Goal: Task Accomplishment & Management: Manage account settings

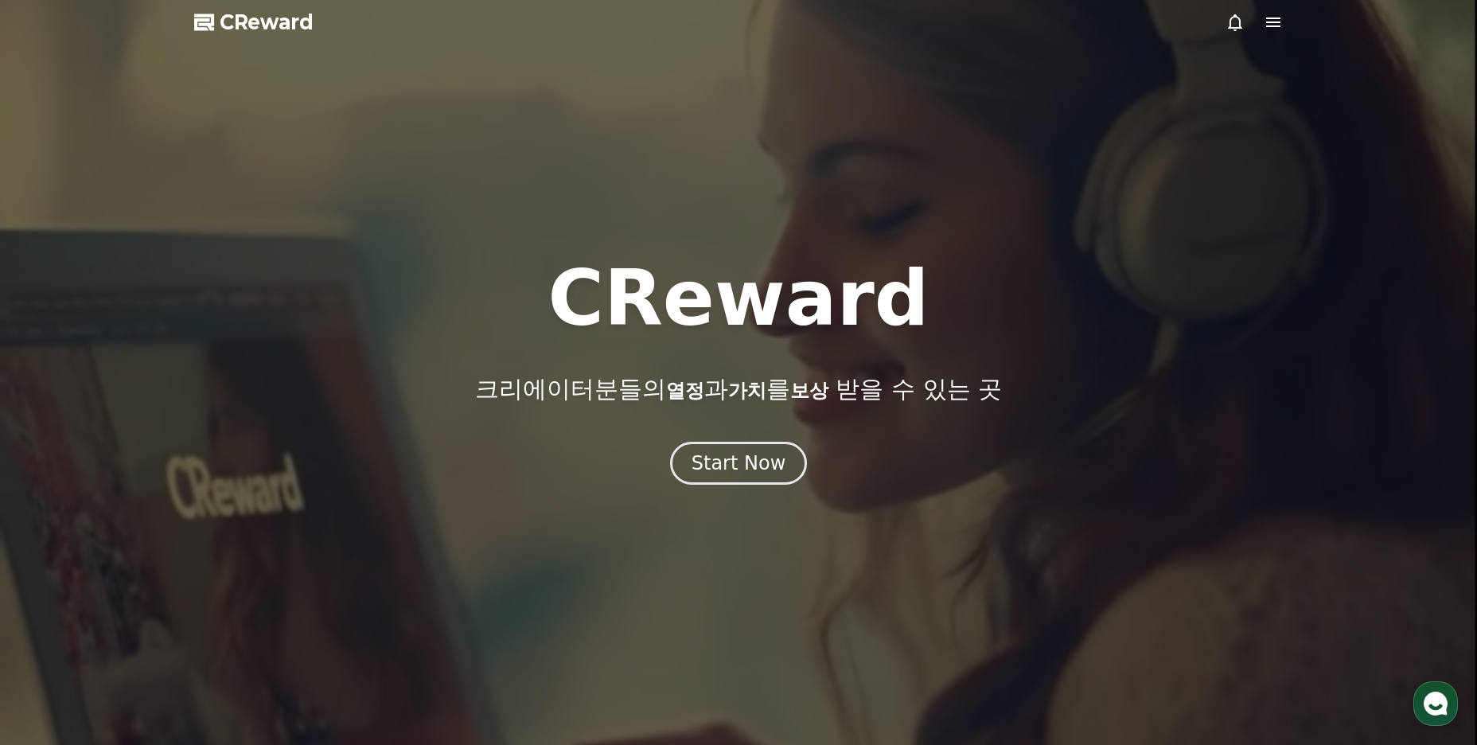
click at [1282, 22] on icon at bounding box center [1273, 22] width 19 height 19
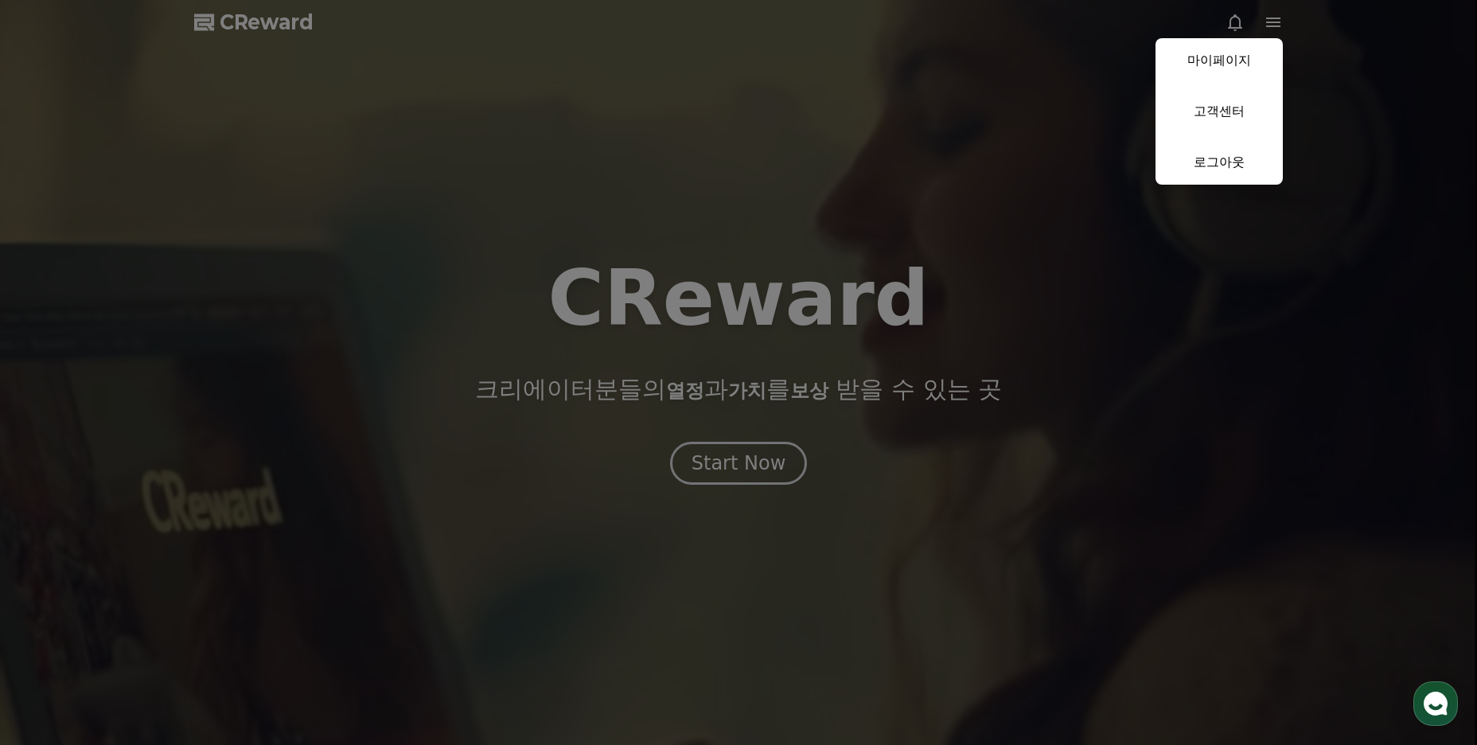
drag, startPoint x: 981, startPoint y: 181, endPoint x: 915, endPoint y: 218, distance: 75.9
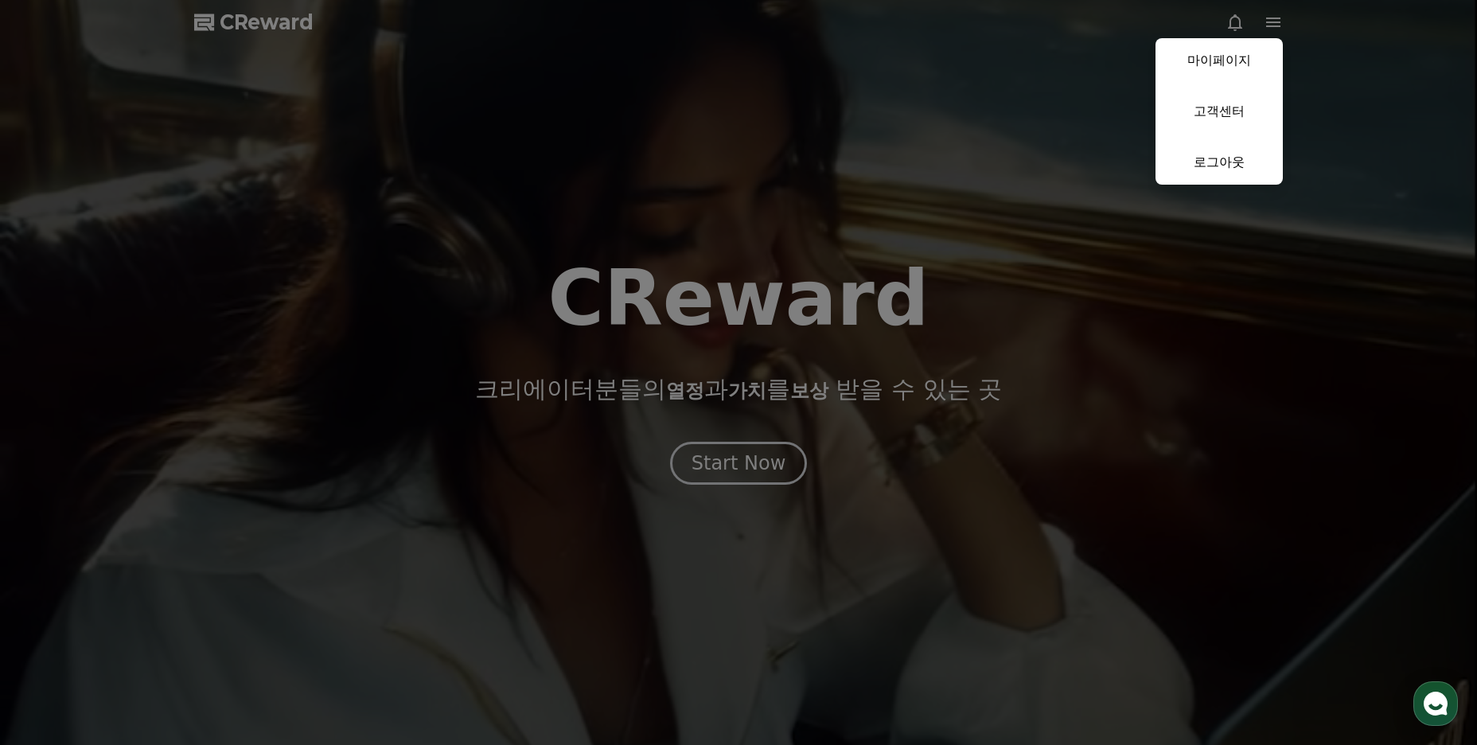
click at [971, 186] on button "close" at bounding box center [738, 372] width 1477 height 745
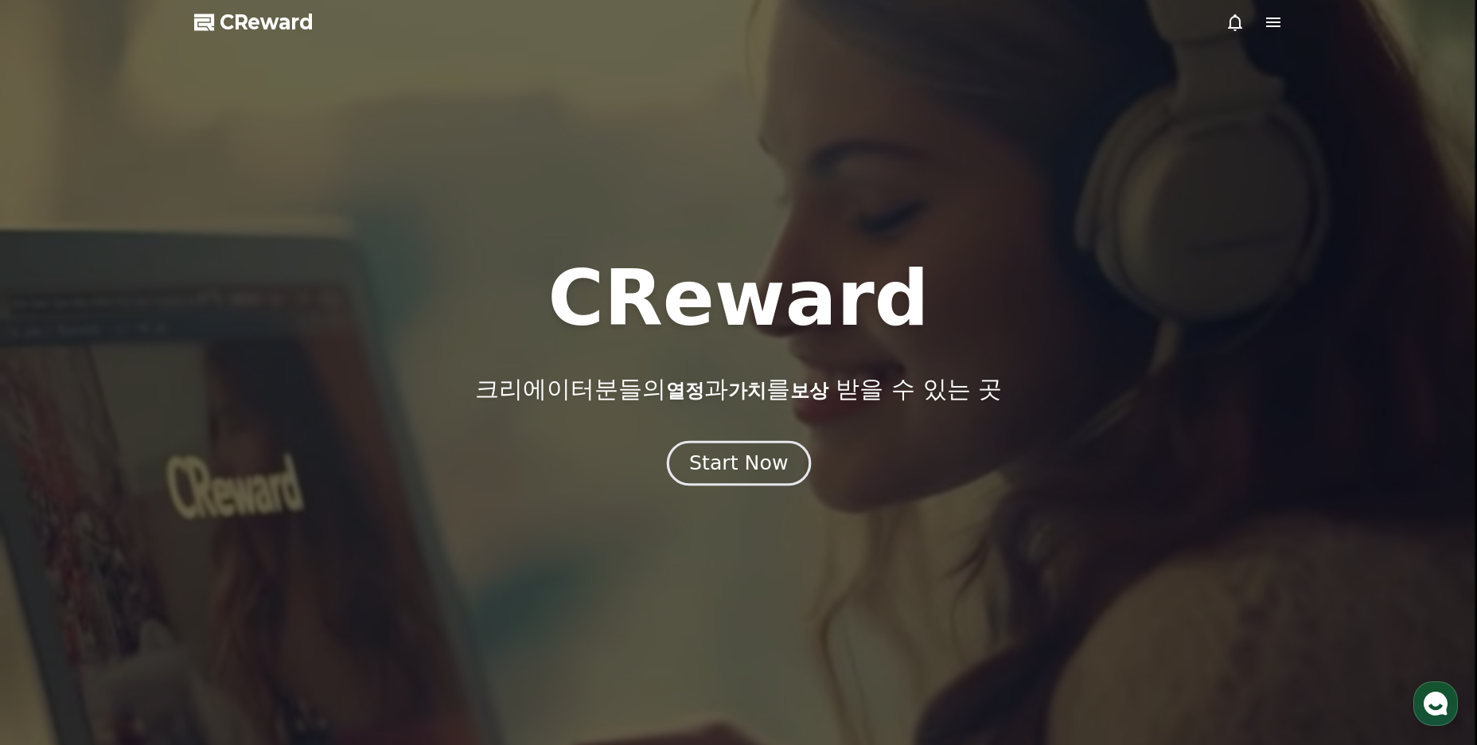
click at [720, 467] on div "Start Now" at bounding box center [738, 463] width 99 height 27
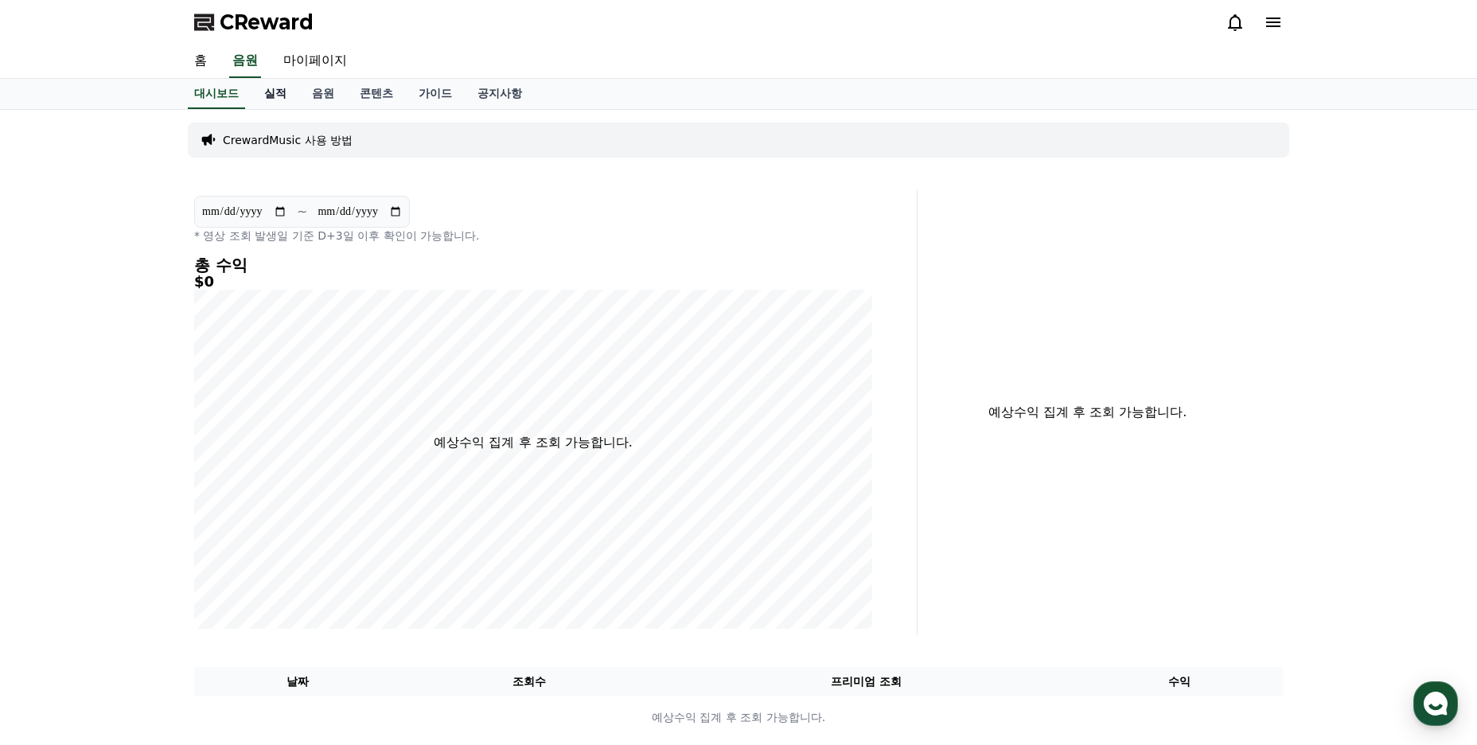
click at [288, 96] on link "실적" at bounding box center [276, 94] width 48 height 30
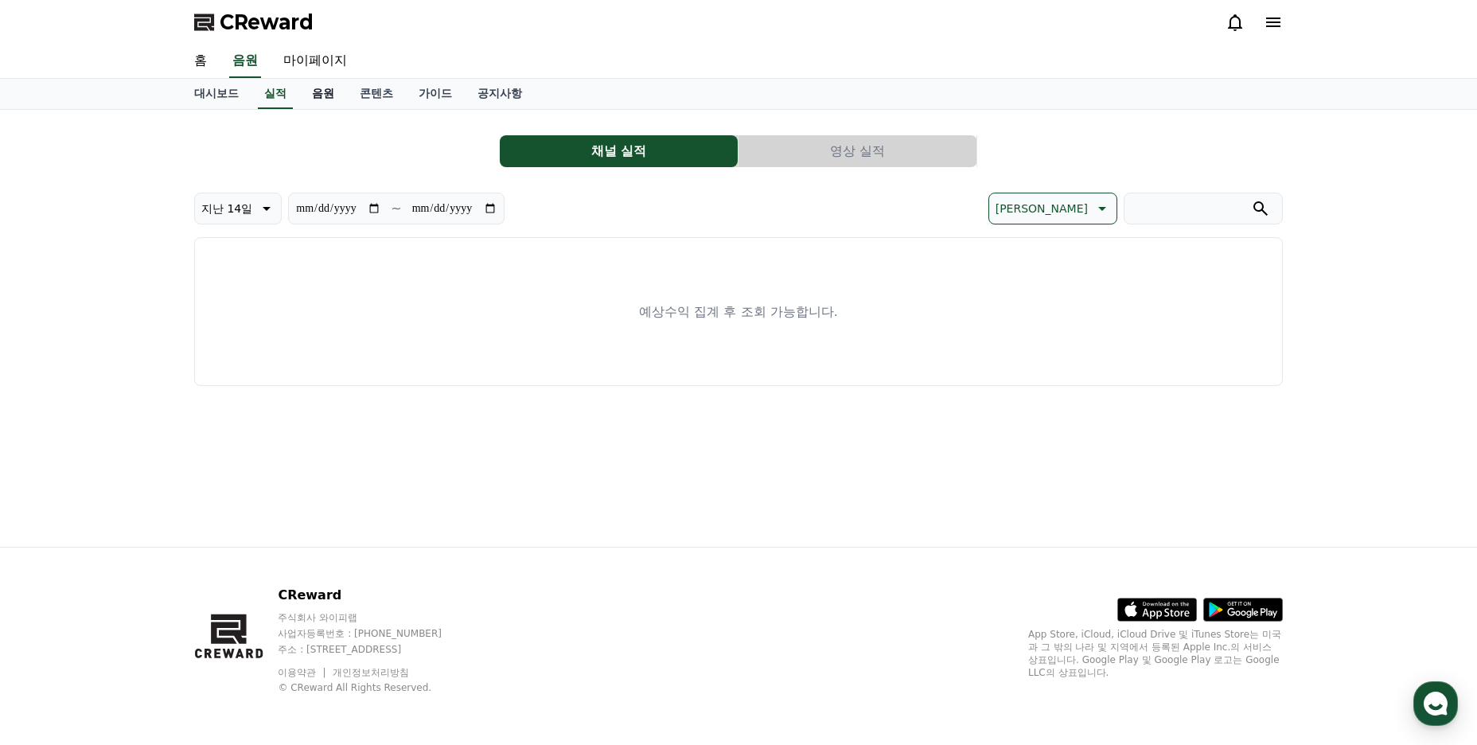
click at [314, 92] on link "음원" at bounding box center [323, 94] width 48 height 30
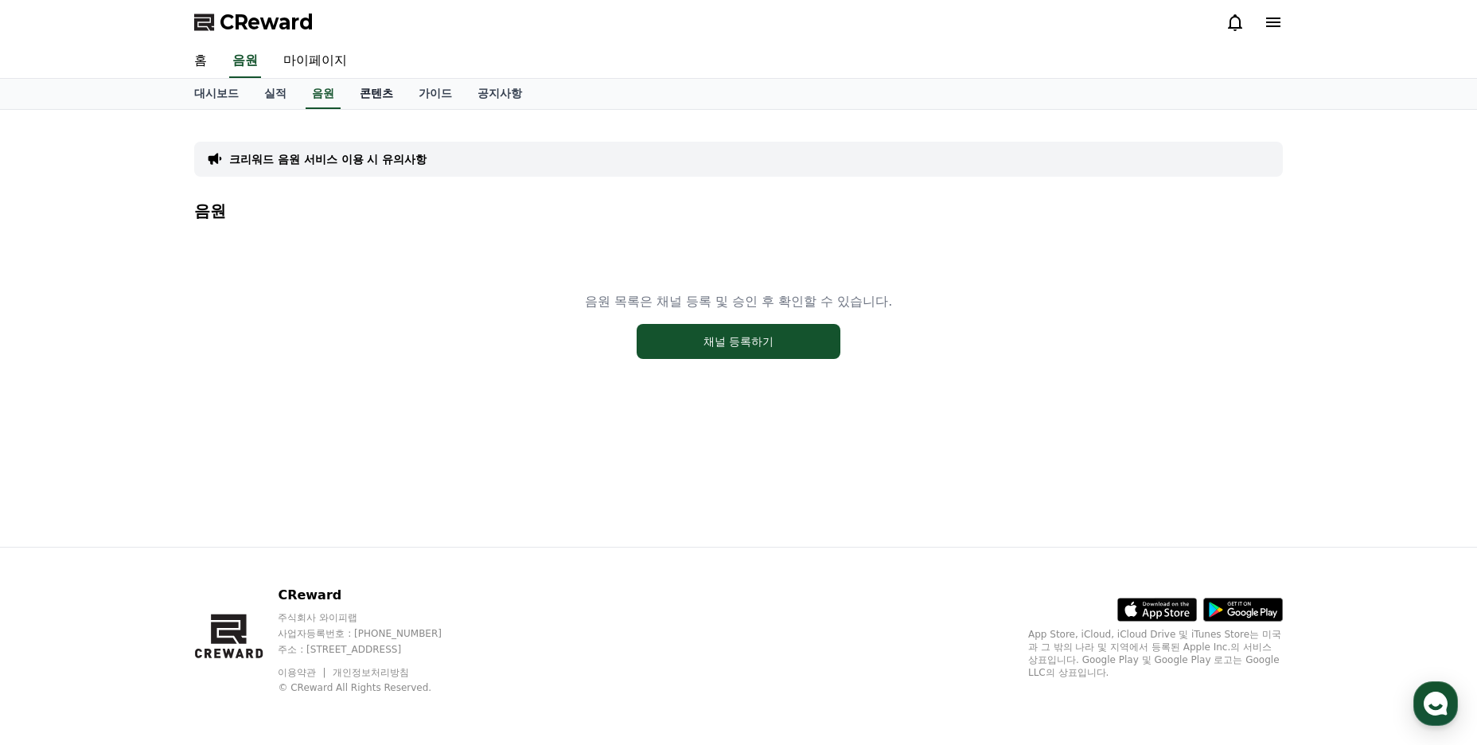
click at [359, 92] on link "콘텐츠" at bounding box center [376, 94] width 59 height 30
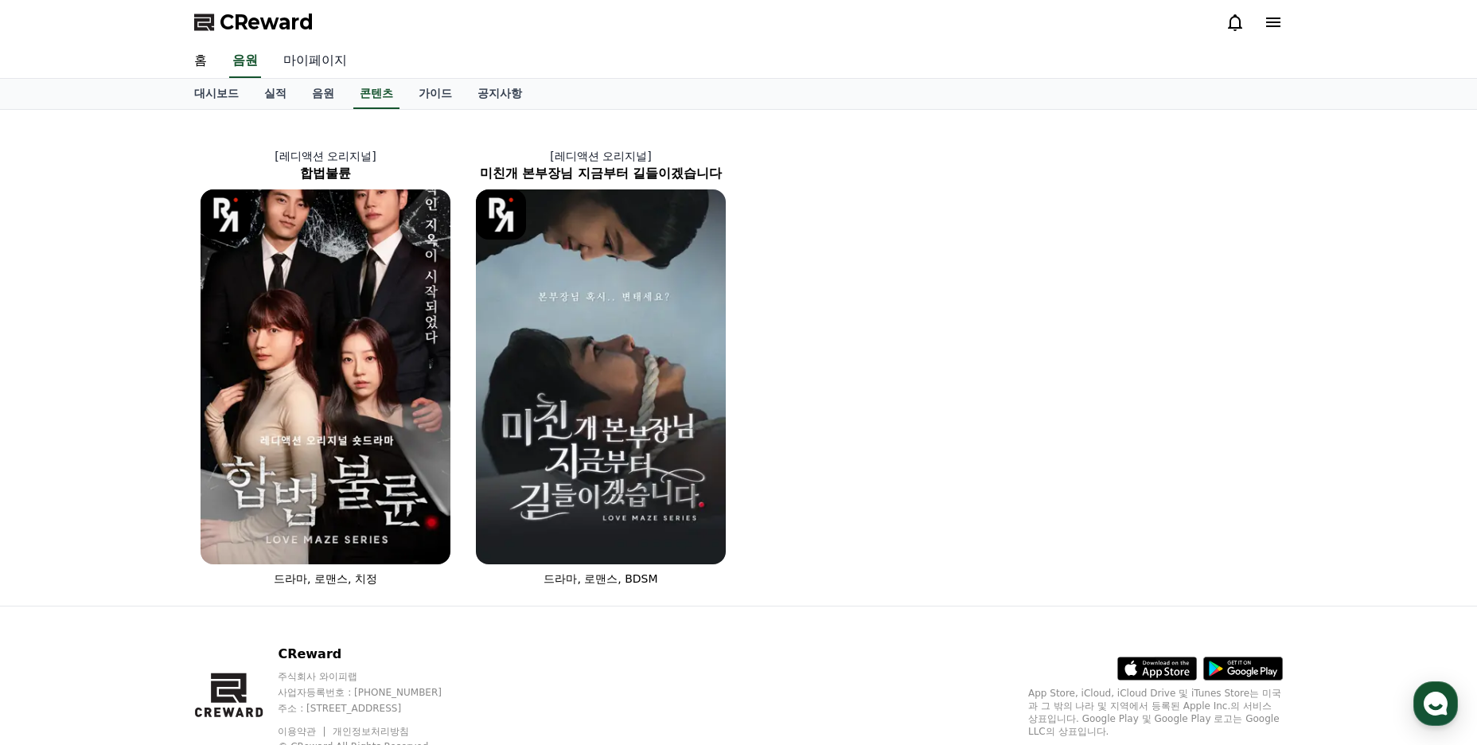
click at [326, 68] on link "마이페이지" at bounding box center [315, 61] width 89 height 33
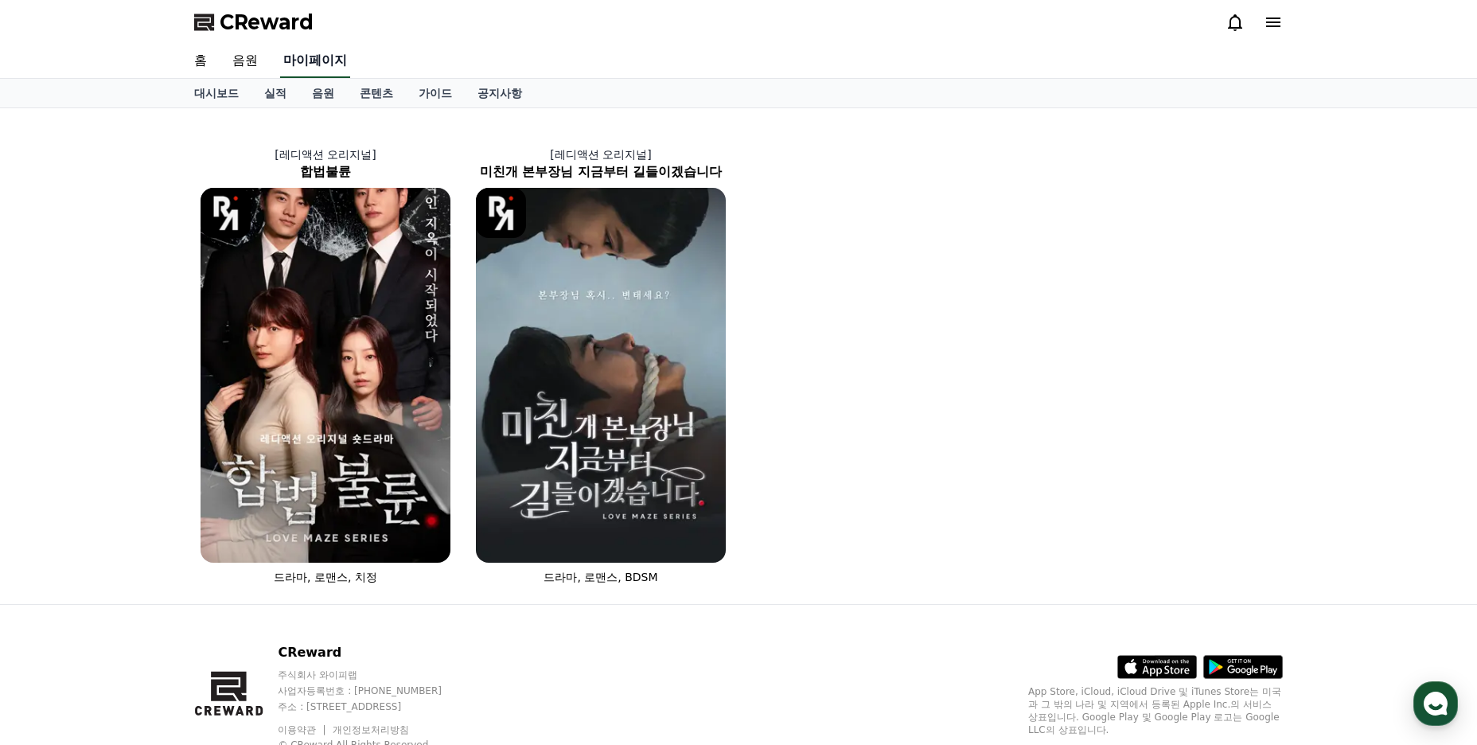
select select "**********"
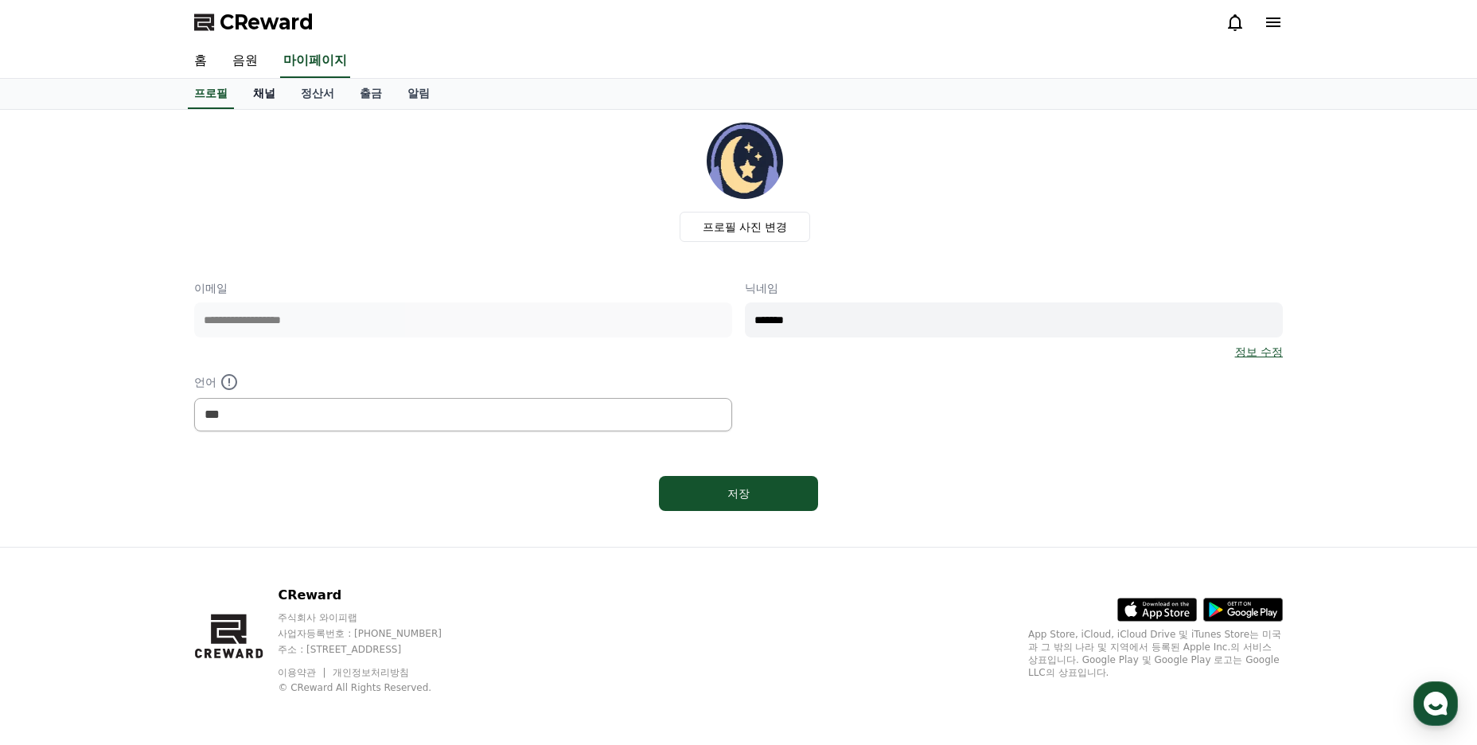
click at [270, 96] on link "채널" at bounding box center [264, 94] width 48 height 30
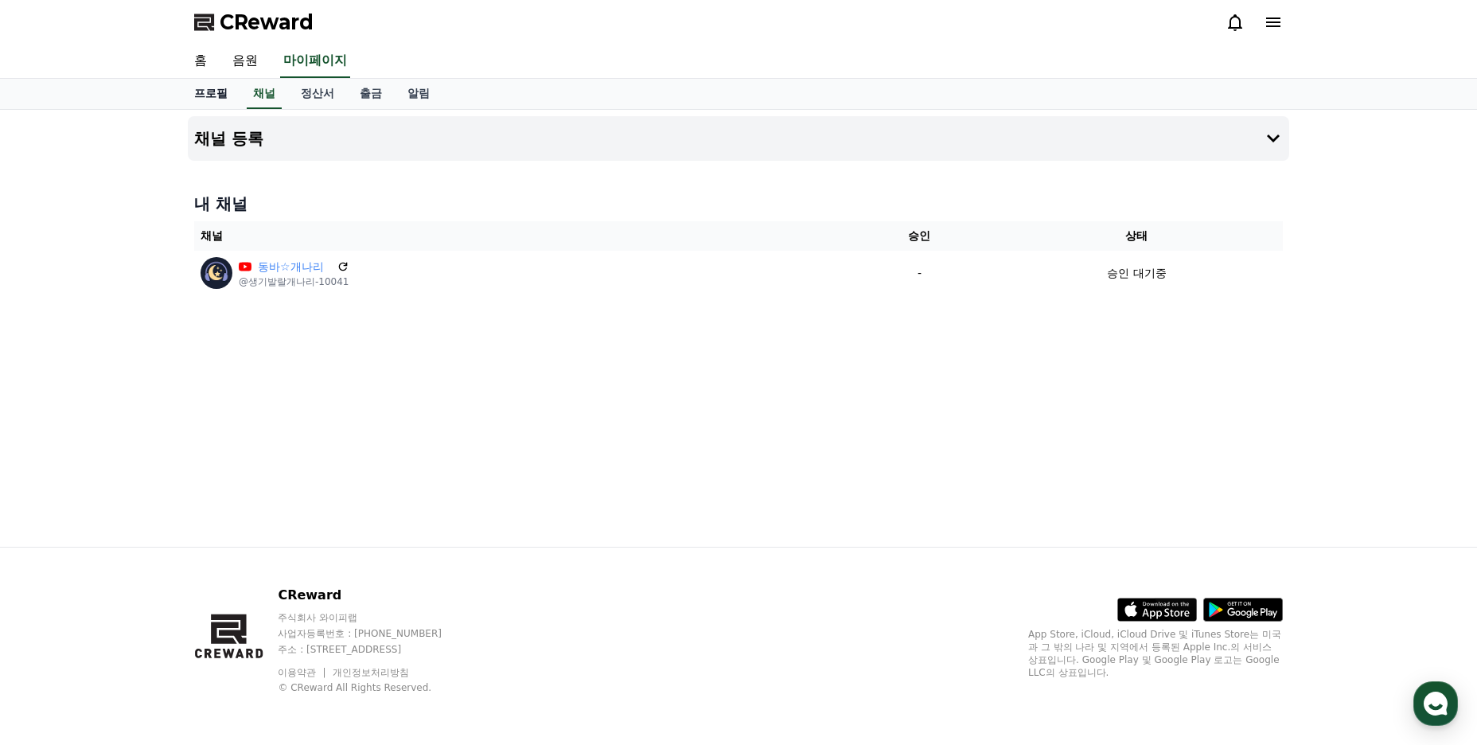
click at [220, 96] on link "프로필" at bounding box center [210, 94] width 59 height 30
select select "**********"
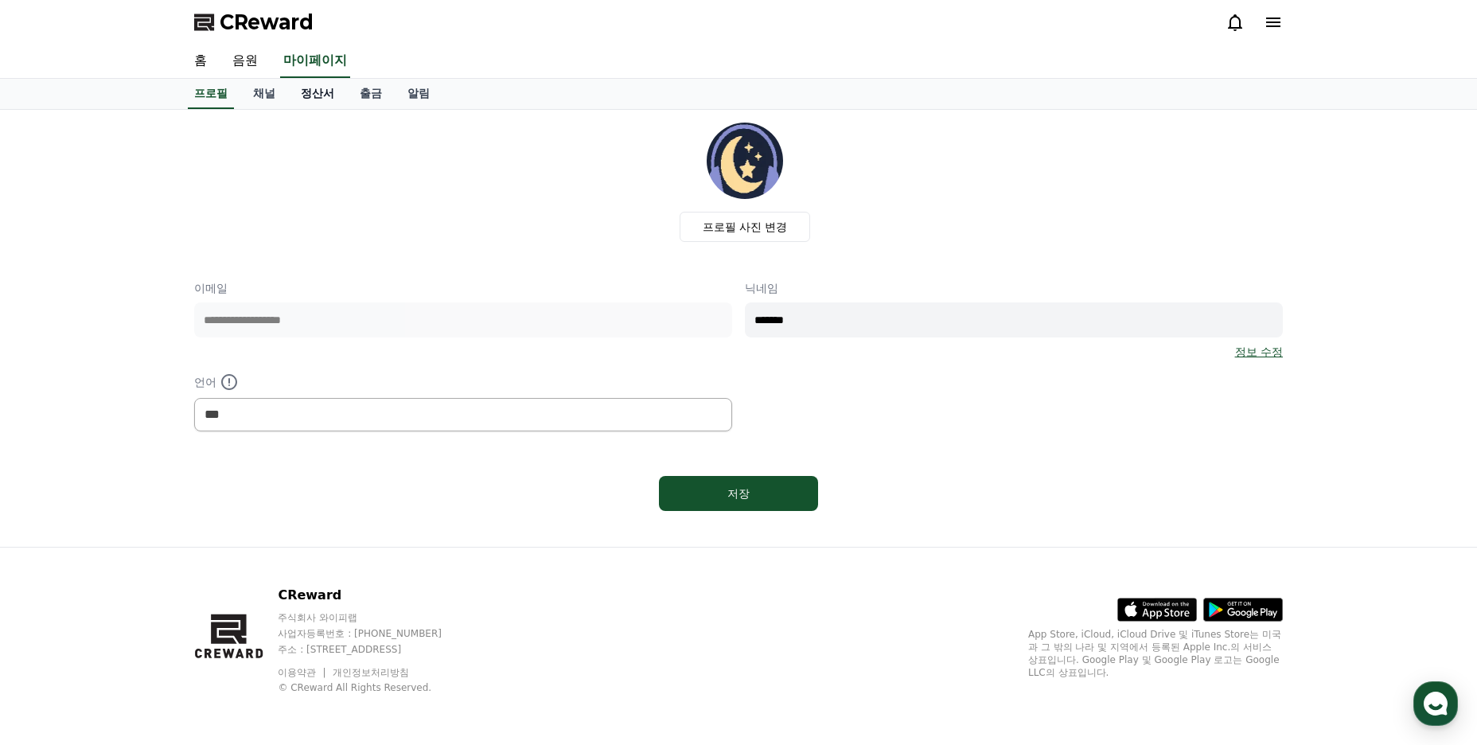
click at [304, 99] on link "정산서" at bounding box center [317, 94] width 59 height 30
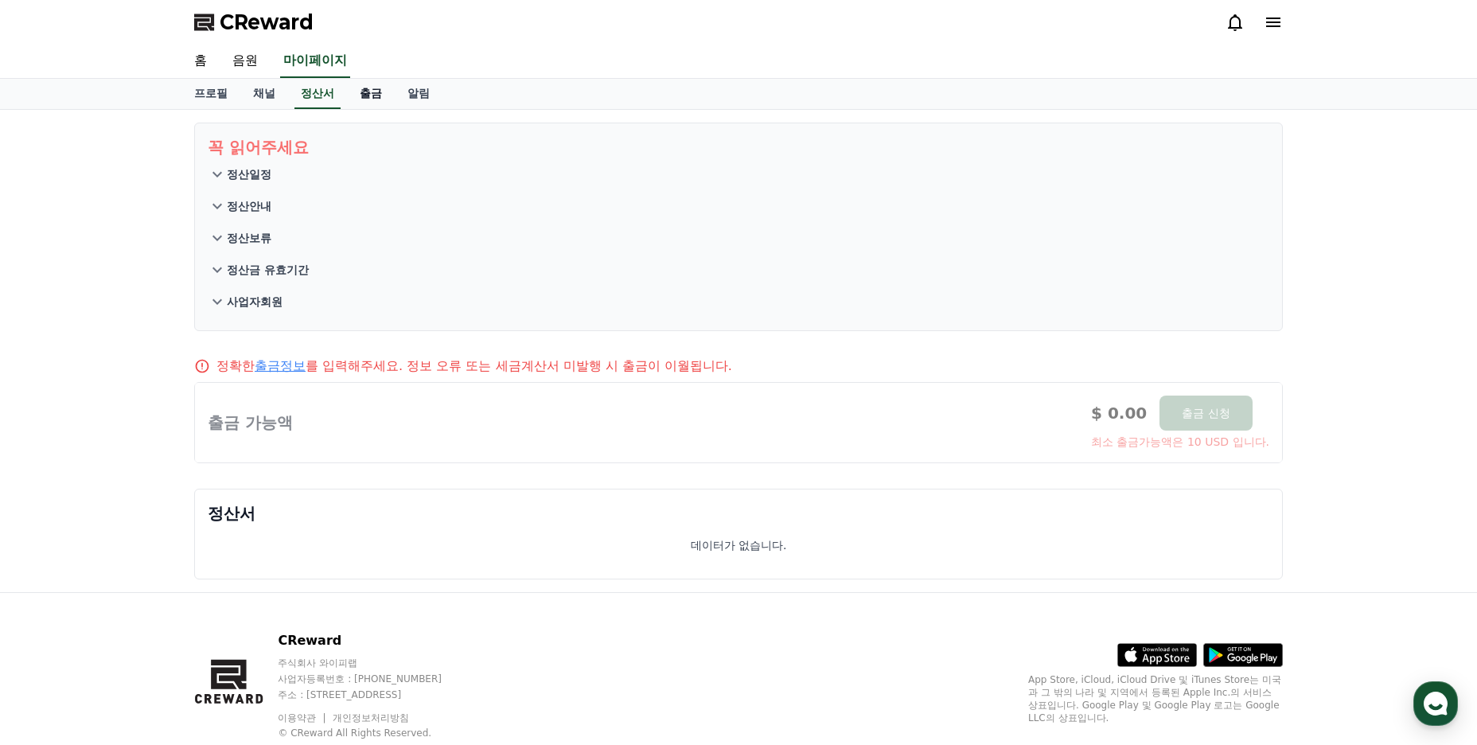
click at [359, 99] on link "출금" at bounding box center [371, 94] width 48 height 30
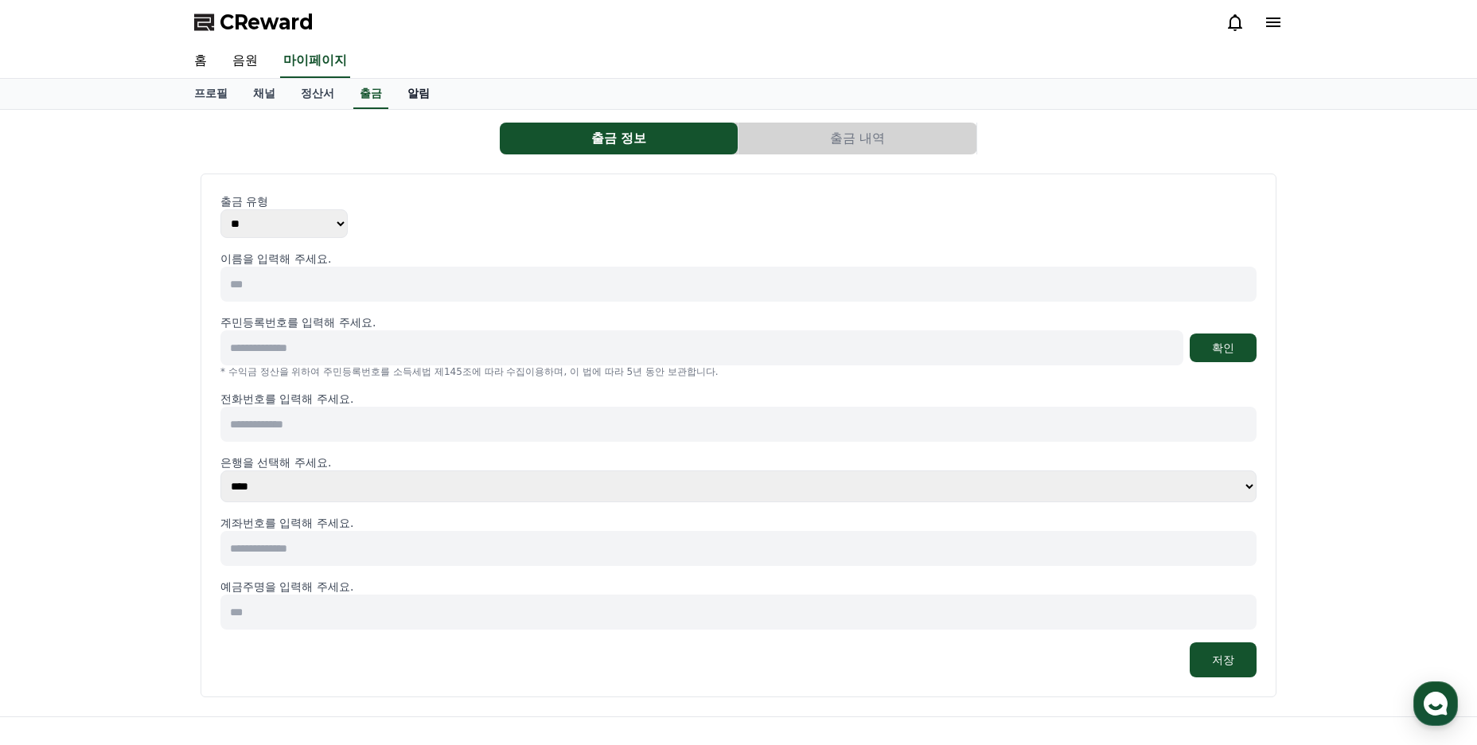
click at [417, 99] on link "알림" at bounding box center [419, 94] width 48 height 30
